Goal: Navigation & Orientation: Find specific page/section

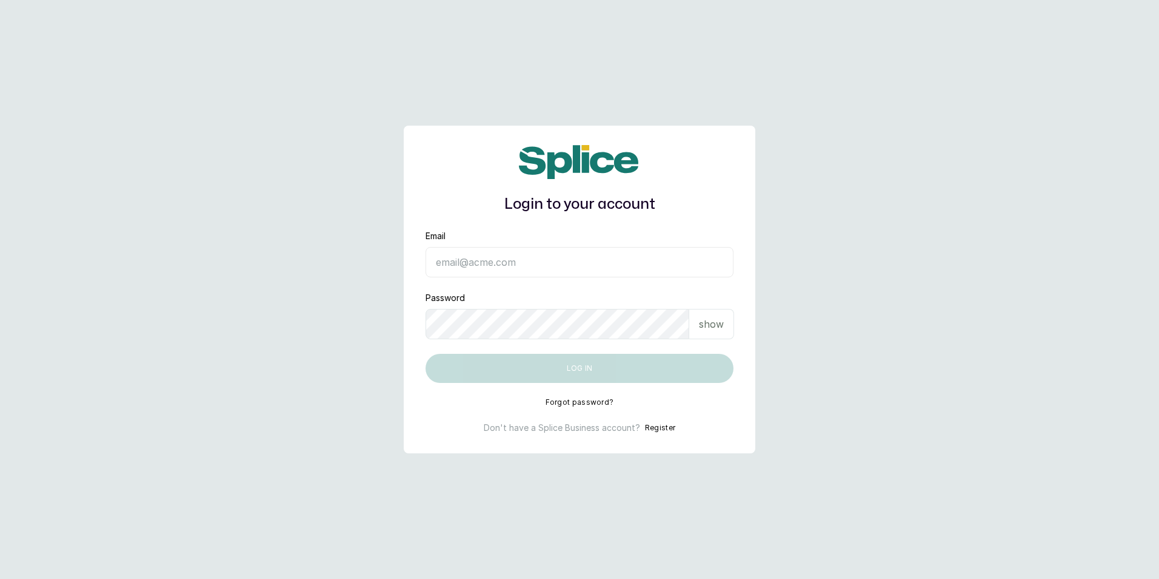
type input "sandraamanze012@gmail.com"
click at [504, 260] on input "sandraamanze012@gmail.com" at bounding box center [580, 262] width 308 height 30
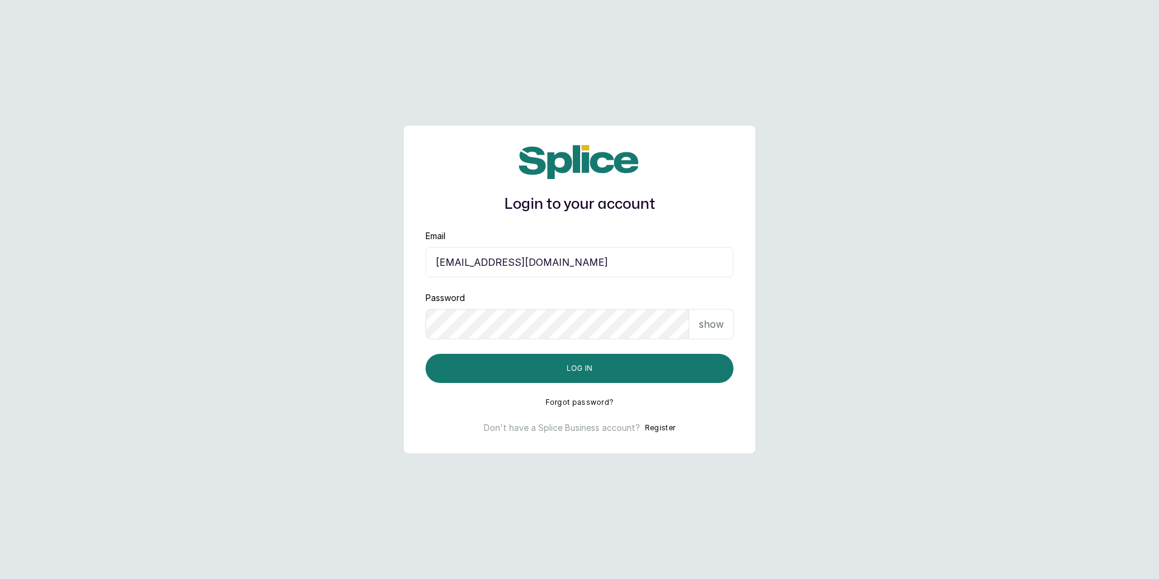
click at [614, 263] on input "sandraamanze012@gmail.com" at bounding box center [580, 262] width 308 height 30
click at [589, 261] on input "sandraamanze012@gmail.com" at bounding box center [580, 262] width 308 height 30
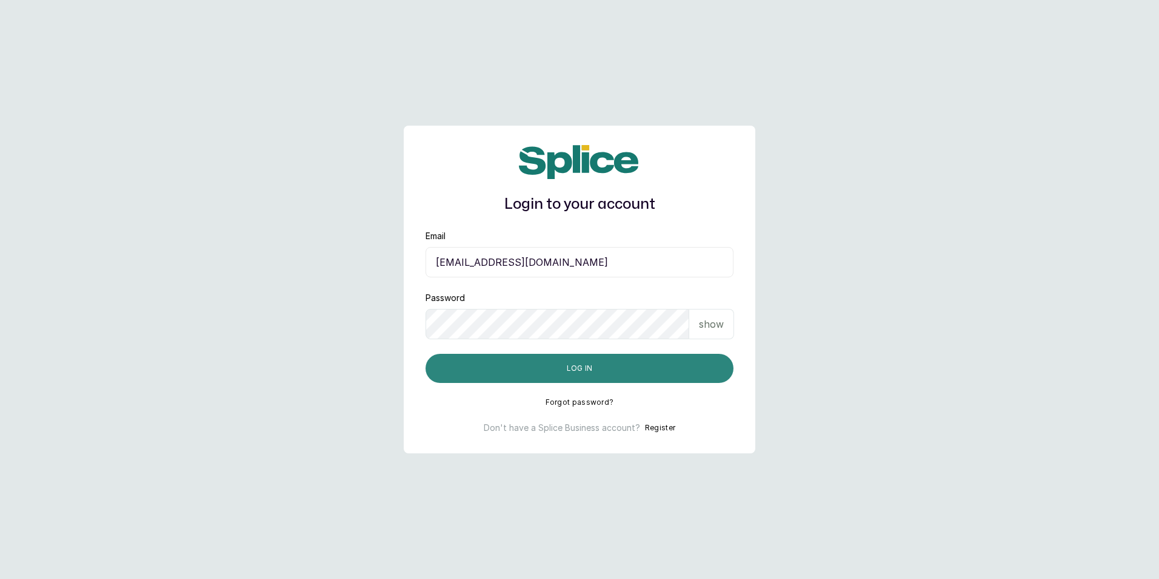
click at [600, 361] on button "Log in" at bounding box center [580, 368] width 308 height 29
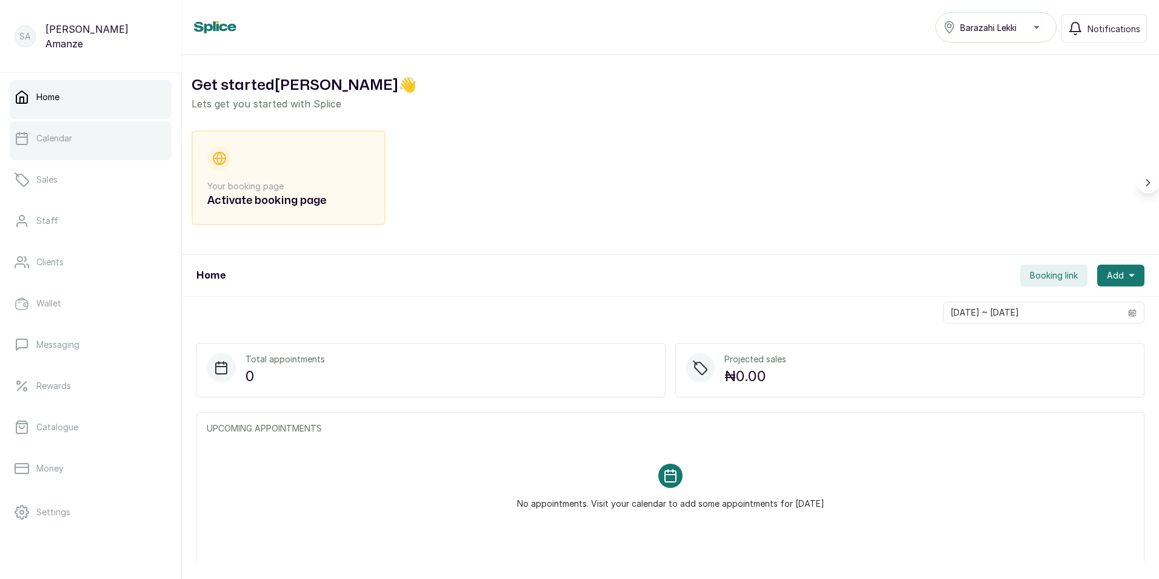
click at [118, 151] on link "Calendar" at bounding box center [91, 138] width 162 height 34
